Goal: Information Seeking & Learning: Learn about a topic

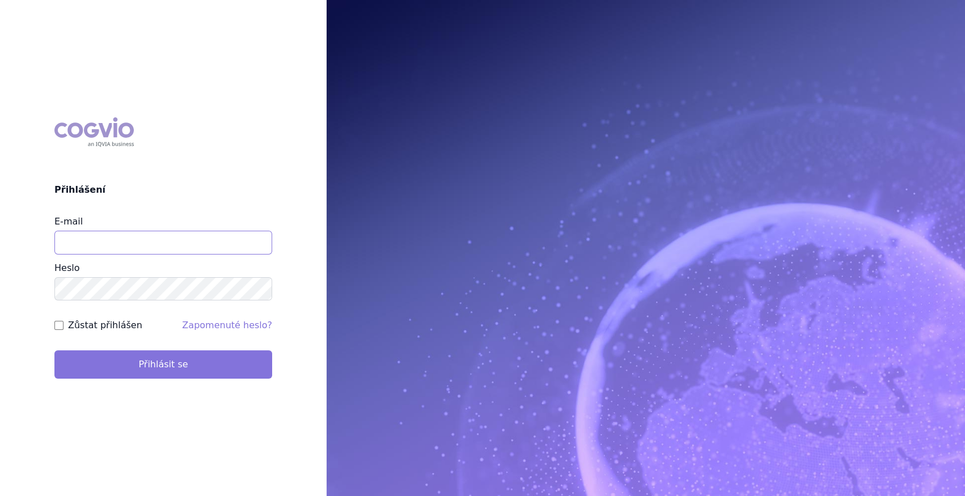
type input "marek_sebrle@accord-healthcare.com"
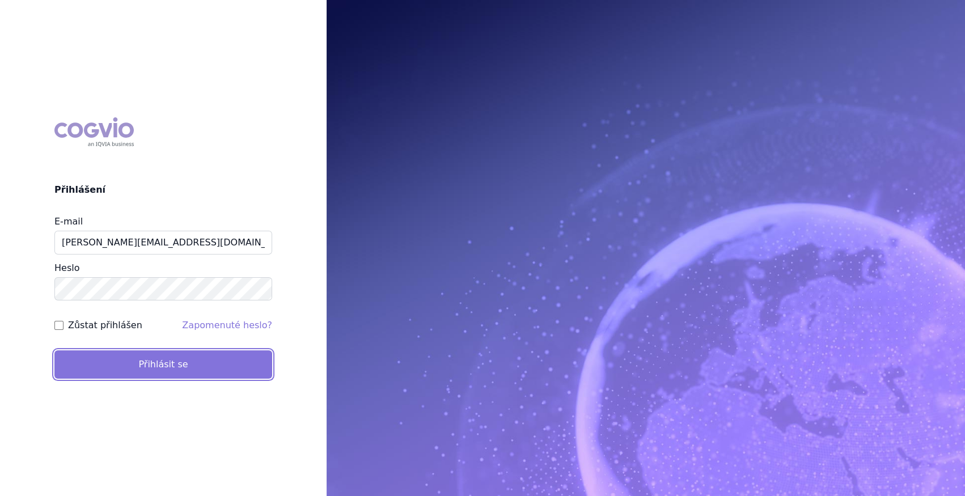
click at [145, 374] on button "Přihlásit se" at bounding box center [163, 364] width 218 height 28
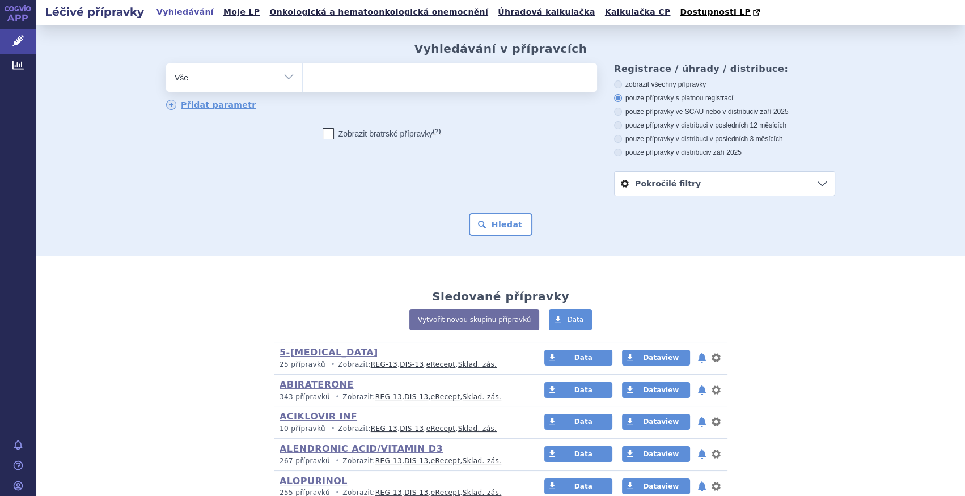
click at [272, 75] on select "Vše Přípravek/SUKL kód MAH VPOIS ATC/Aktivní látka Léková forma Síla" at bounding box center [234, 76] width 136 height 26
select select "filter-atc-group"
click at [166, 64] on select "Vše Přípravek/SUKL kód MAH VPOIS ATC/Aktivní látka Léková forma Síla" at bounding box center [234, 76] width 136 height 26
click at [336, 79] on ul at bounding box center [450, 75] width 294 height 24
click at [303, 79] on select at bounding box center [302, 77] width 1 height 28
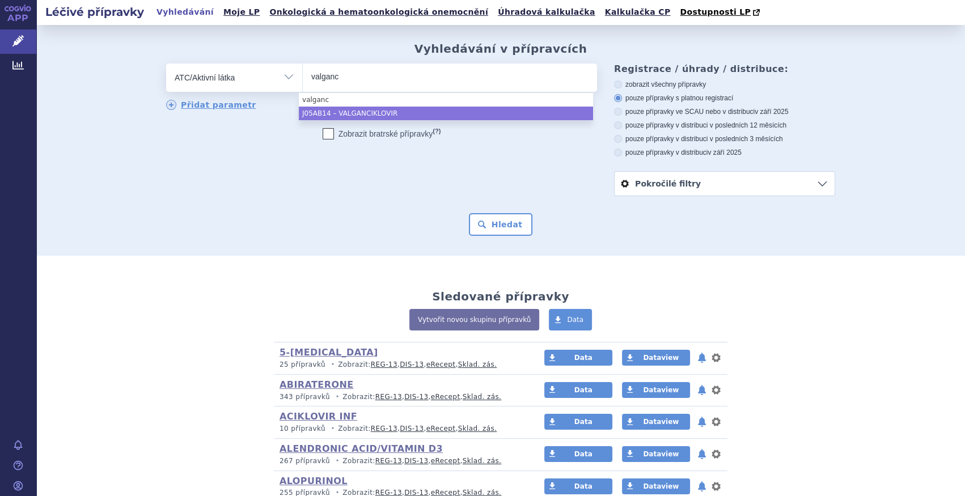
type input "valganc"
select select "J05AB14"
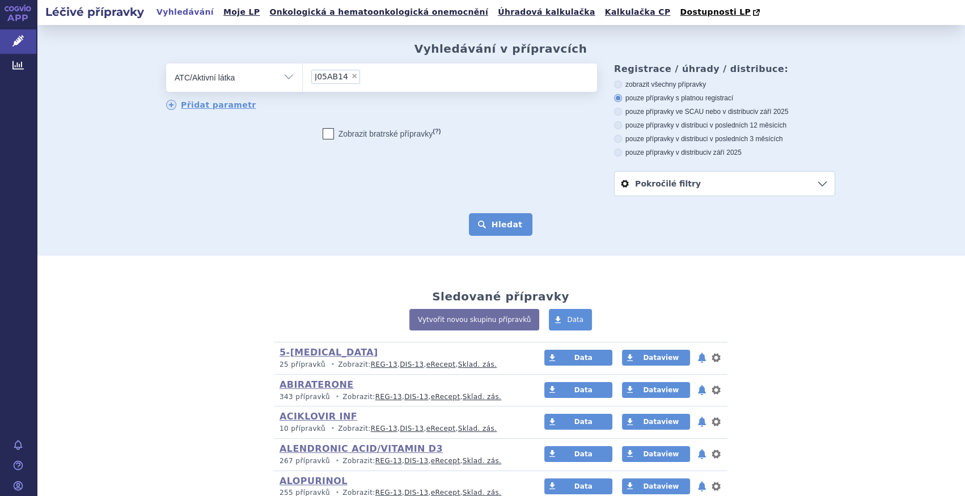
click at [499, 218] on button "Hledat" at bounding box center [501, 224] width 64 height 23
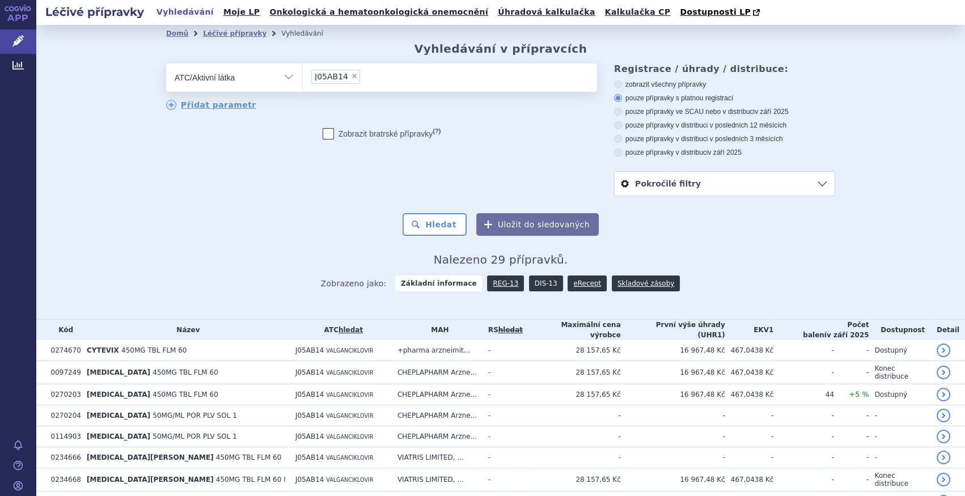
click at [536, 280] on link "DIS-13" at bounding box center [546, 283] width 34 height 16
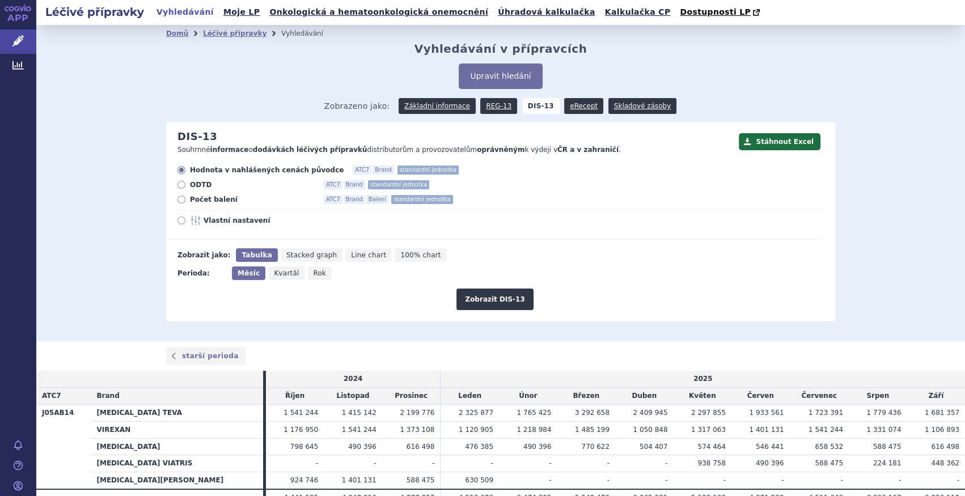
click at [503, 96] on span "Zobrazeno jako: Základní informace REG-13 DIS-13 eRecept Skladové zásoby" at bounding box center [500, 104] width 353 height 20
click at [494, 108] on link "REG-13" at bounding box center [498, 106] width 37 height 16
click at [214, 202] on span "Počet balení" at bounding box center [252, 199] width 125 height 9
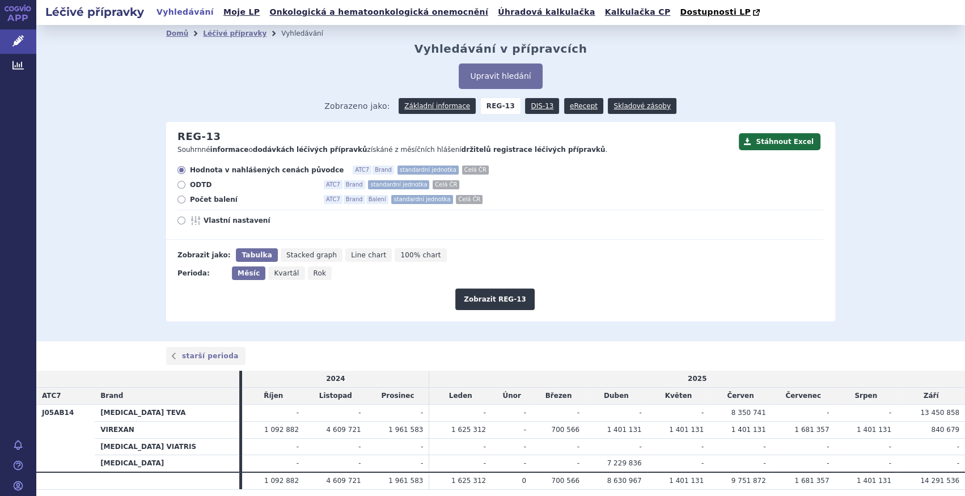
click at [211, 205] on div "Hodnota v nahlášených cenách původce ATC7 Brand standardní jednotka Celá ČR ODT…" at bounding box center [495, 203] width 658 height 74
click at [214, 199] on span "Počet balení" at bounding box center [252, 199] width 125 height 9
drag, startPoint x: 214, startPoint y: 199, endPoint x: 177, endPoint y: 200, distance: 36.9
click at [177, 201] on icon at bounding box center [181, 200] width 8 height 8
click at [179, 201] on input "Počet balení ATC7 Brand Balení standardní jednotka Celá ČR" at bounding box center [182, 200] width 7 height 7
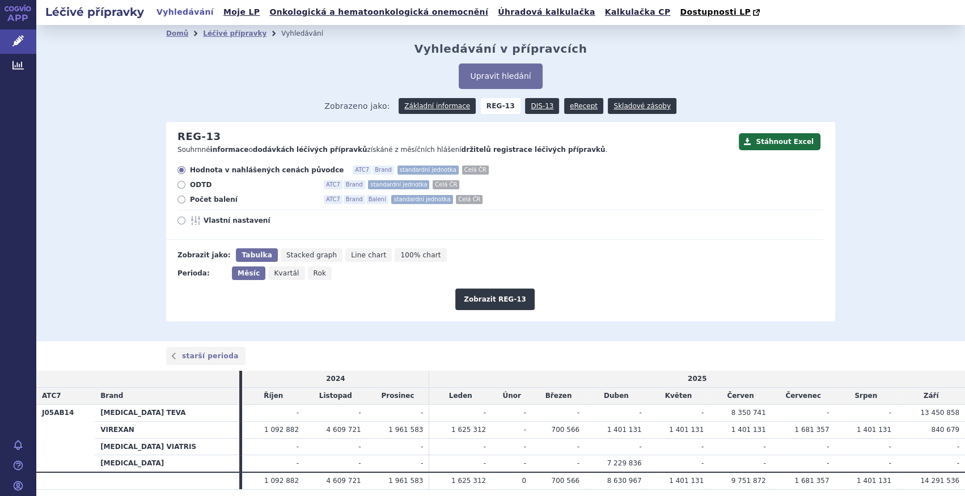
radio input "true"
click at [499, 296] on button "Zobrazit REG-13" at bounding box center [494, 300] width 79 height 22
click at [535, 110] on link "DIS-13" at bounding box center [542, 106] width 34 height 16
click at [529, 107] on link "DIS-13" at bounding box center [542, 106] width 34 height 16
click at [534, 113] on link "DIS-13" at bounding box center [542, 106] width 34 height 16
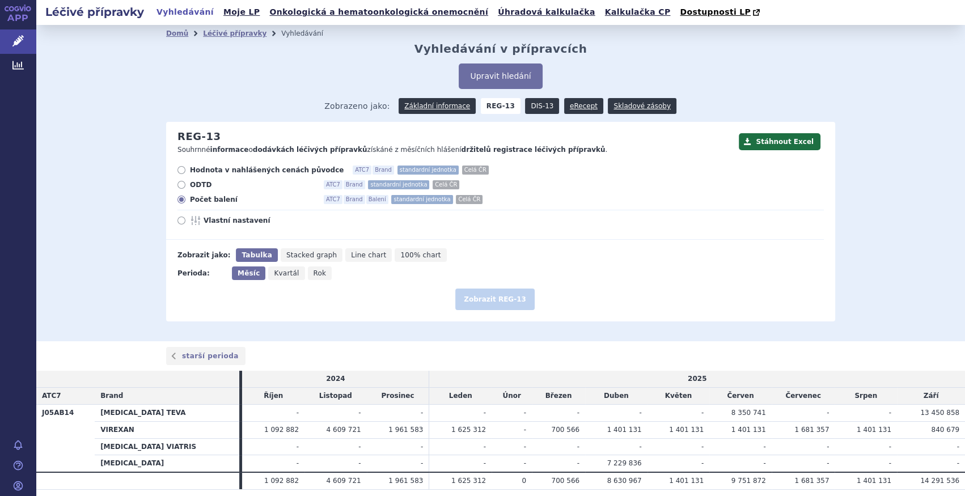
click at [538, 105] on link "DIS-13" at bounding box center [542, 106] width 34 height 16
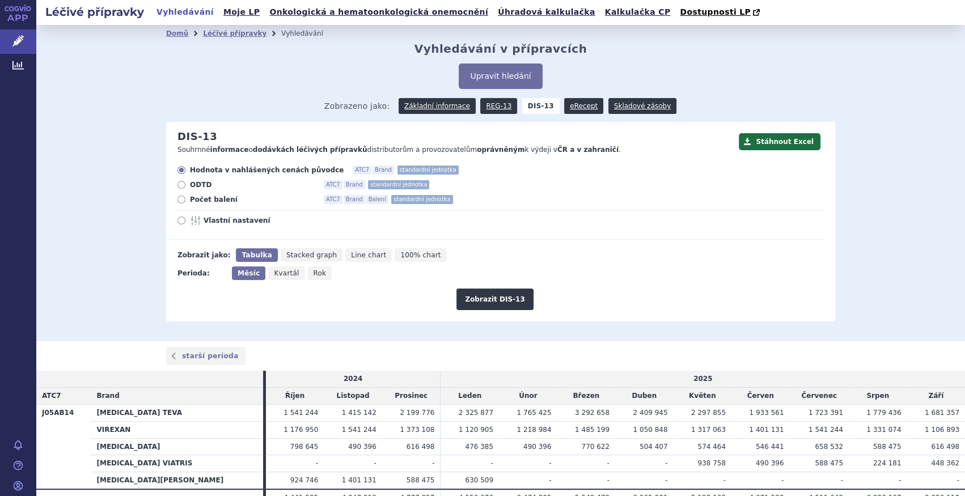
click at [214, 199] on span "Počet balení" at bounding box center [252, 199] width 125 height 9
click at [186, 199] on input "Počet balení ATC7 Brand Balení standardní jednotka" at bounding box center [182, 200] width 7 height 7
radio input "true"
click at [510, 298] on button "Zobrazit DIS-13" at bounding box center [494, 300] width 77 height 22
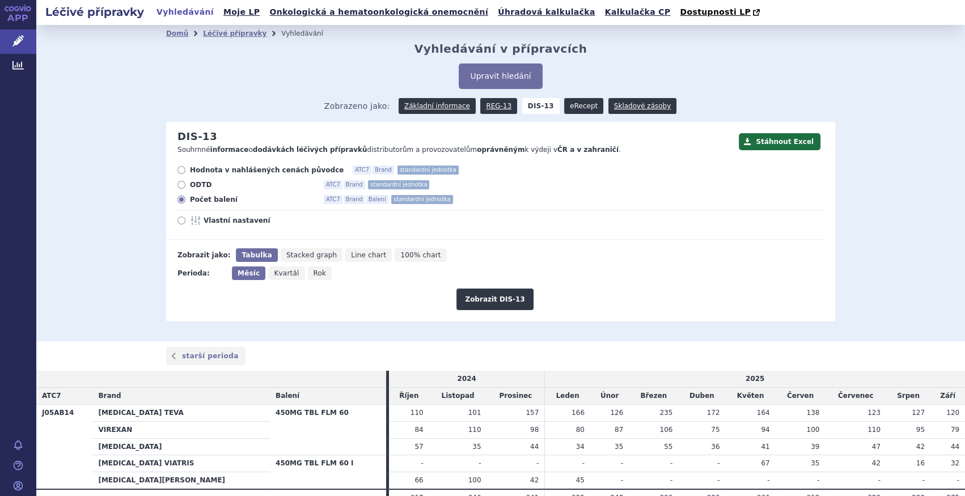
click at [584, 105] on link "eRecept" at bounding box center [583, 106] width 39 height 16
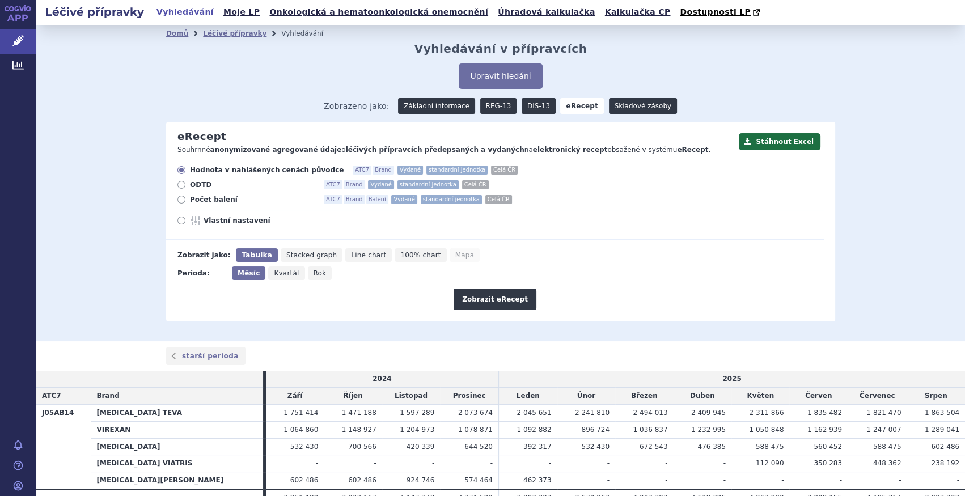
click at [177, 224] on icon at bounding box center [181, 221] width 8 height 8
click at [179, 224] on input "Vlastní nastavení" at bounding box center [182, 221] width 7 height 7
radio input "true"
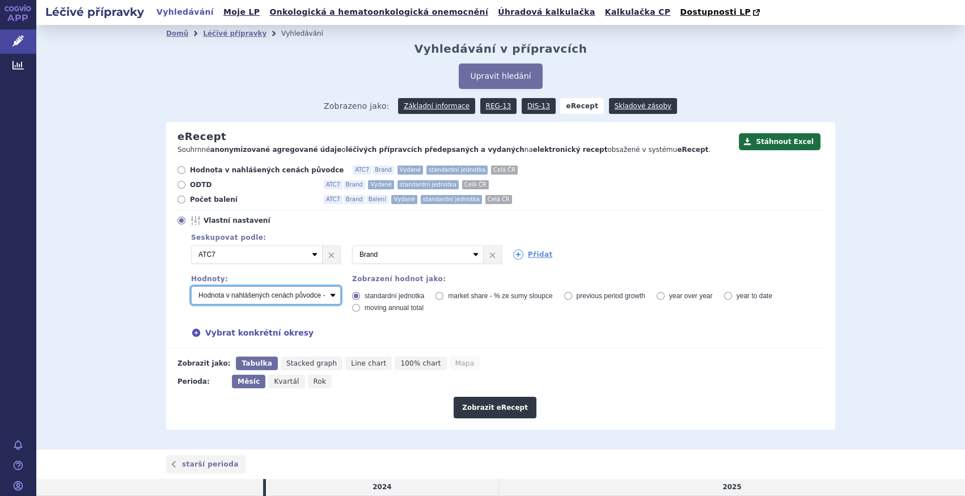
click at [240, 291] on select "Počet balení - vydané Hodnota v nahlášených cenách původce - vydané [DIS-13] Ho…" at bounding box center [266, 295] width 150 height 18
select select "vydanePackages"
click at [191, 287] on select "Počet balení - vydané Hodnota v nahlášených cenách původce - vydané [DIS-13] Ho…" at bounding box center [266, 295] width 150 height 18
click at [504, 397] on div "Zobrazit eRecept" at bounding box center [495, 403] width 658 height 30
click at [527, 258] on link "Přidat" at bounding box center [533, 254] width 40 height 10
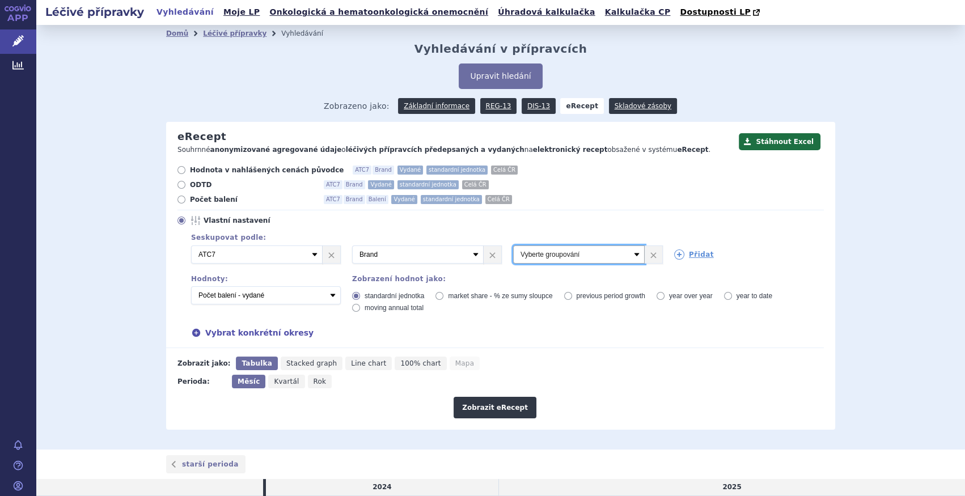
click at [565, 263] on select "Vyberte groupování ATC3 ATC5 ATC7 Brand Balení Síla Forma SÚKL kód MAH VPOIS Re…" at bounding box center [579, 254] width 132 height 18
select select "districtName"
click at [513, 246] on select "Vyberte groupování ATC3 ATC5 ATC7 Brand Balení Síla Forma SÚKL kód MAH VPOIS Re…" at bounding box center [579, 254] width 132 height 18
click at [487, 404] on button "Zobrazit eRecept" at bounding box center [494, 408] width 83 height 22
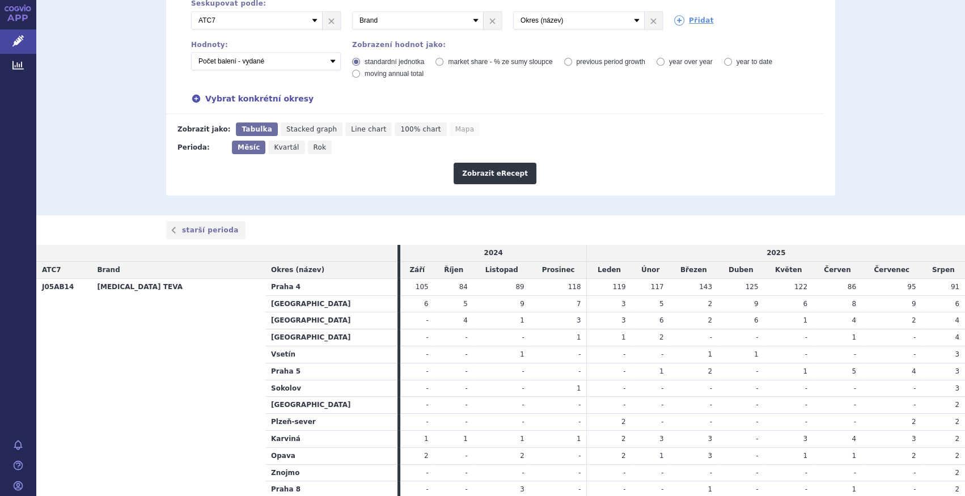
scroll to position [89, 0]
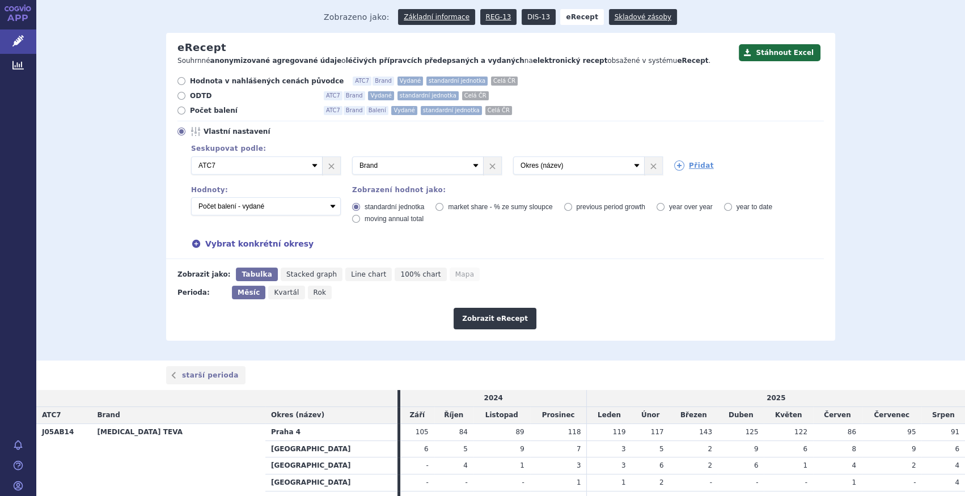
click at [526, 18] on link "DIS-13" at bounding box center [538, 17] width 34 height 16
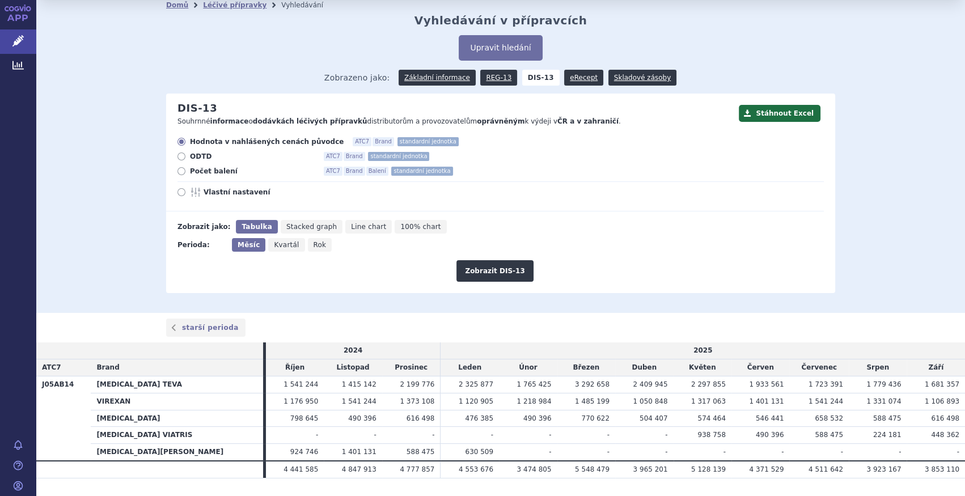
scroll to position [57, 0]
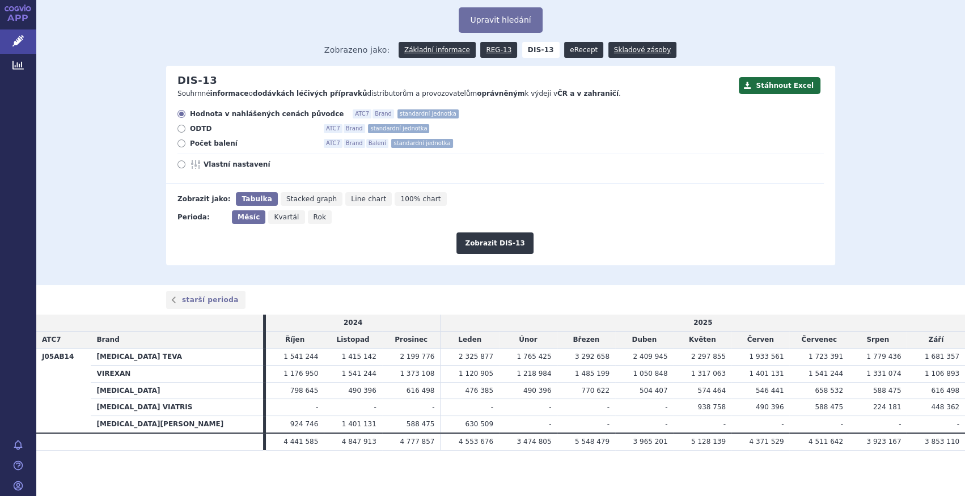
click at [564, 49] on link "eRecept" at bounding box center [583, 50] width 39 height 16
